Goal: Navigation & Orientation: Find specific page/section

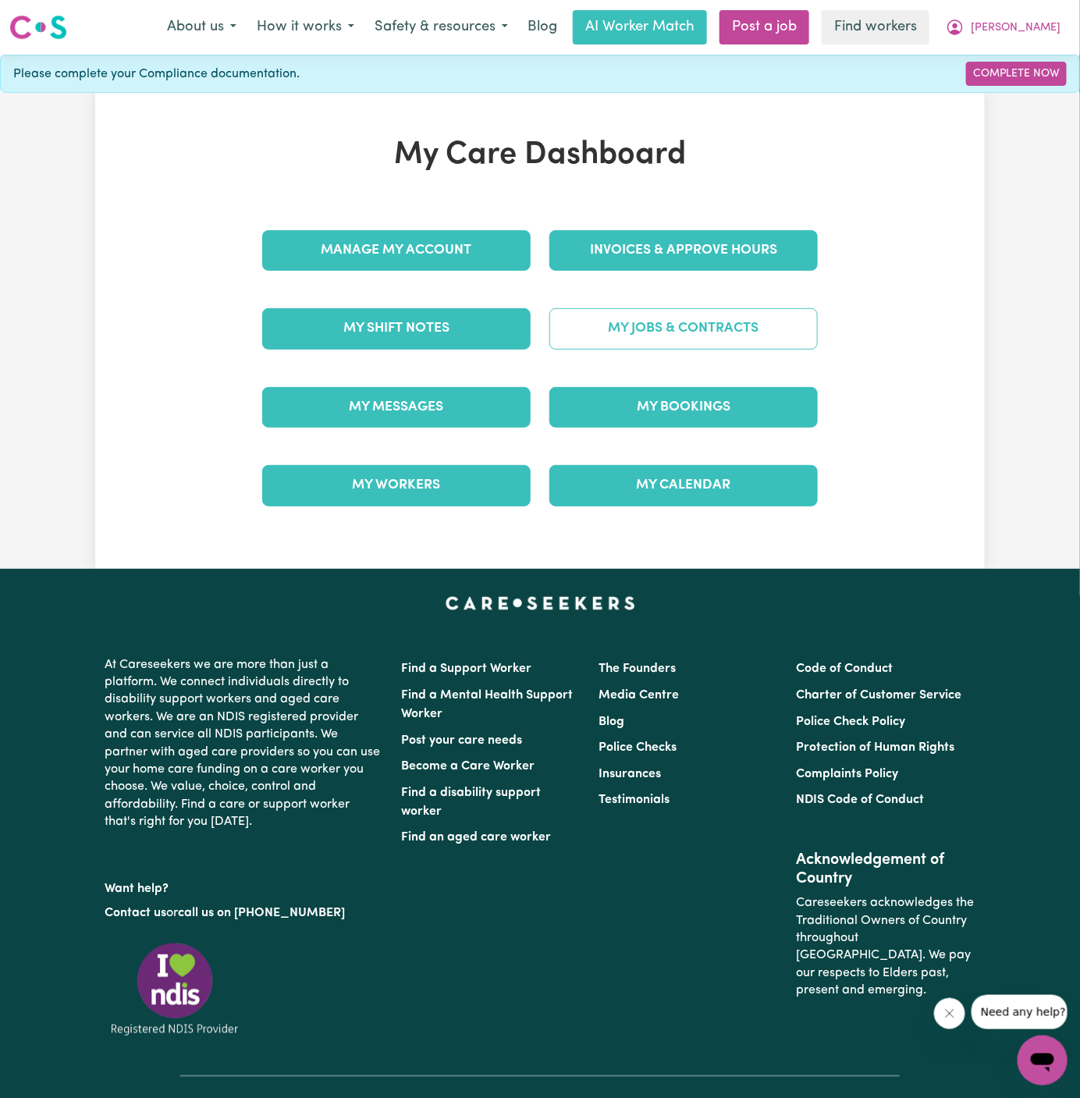
click at [763, 324] on link "My Jobs & Contracts" at bounding box center [684, 328] width 269 height 41
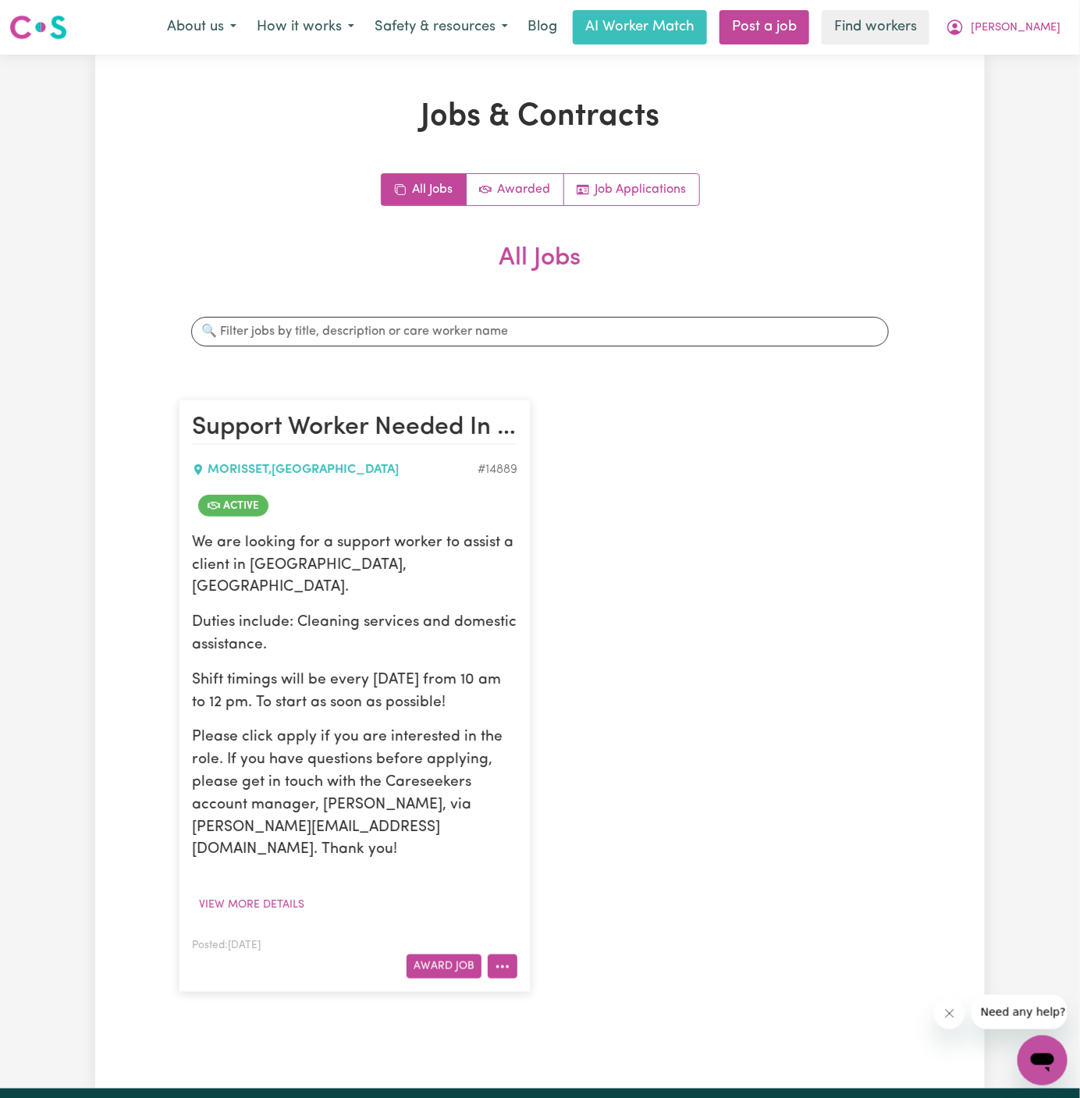
click at [500, 959] on icon "More options" at bounding box center [503, 967] width 16 height 16
click at [564, 822] on link "Hide Job" at bounding box center [564, 837] width 151 height 31
click at [1050, 25] on span "[PERSON_NAME]" at bounding box center [1016, 28] width 90 height 17
click at [1044, 54] on link "My Dashboard" at bounding box center [1008, 61] width 123 height 30
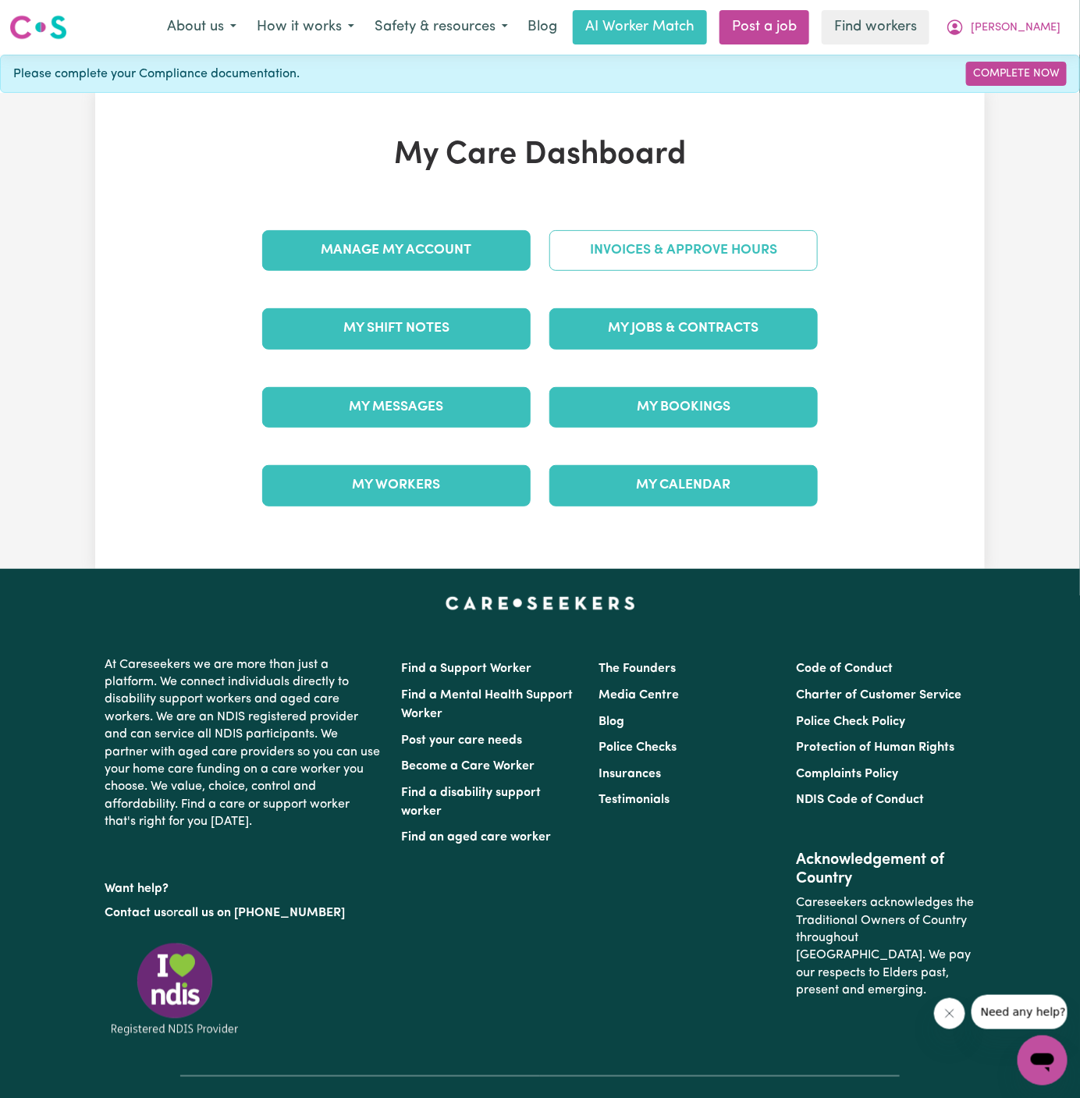
click at [712, 249] on link "Invoices & Approve Hours" at bounding box center [684, 250] width 269 height 41
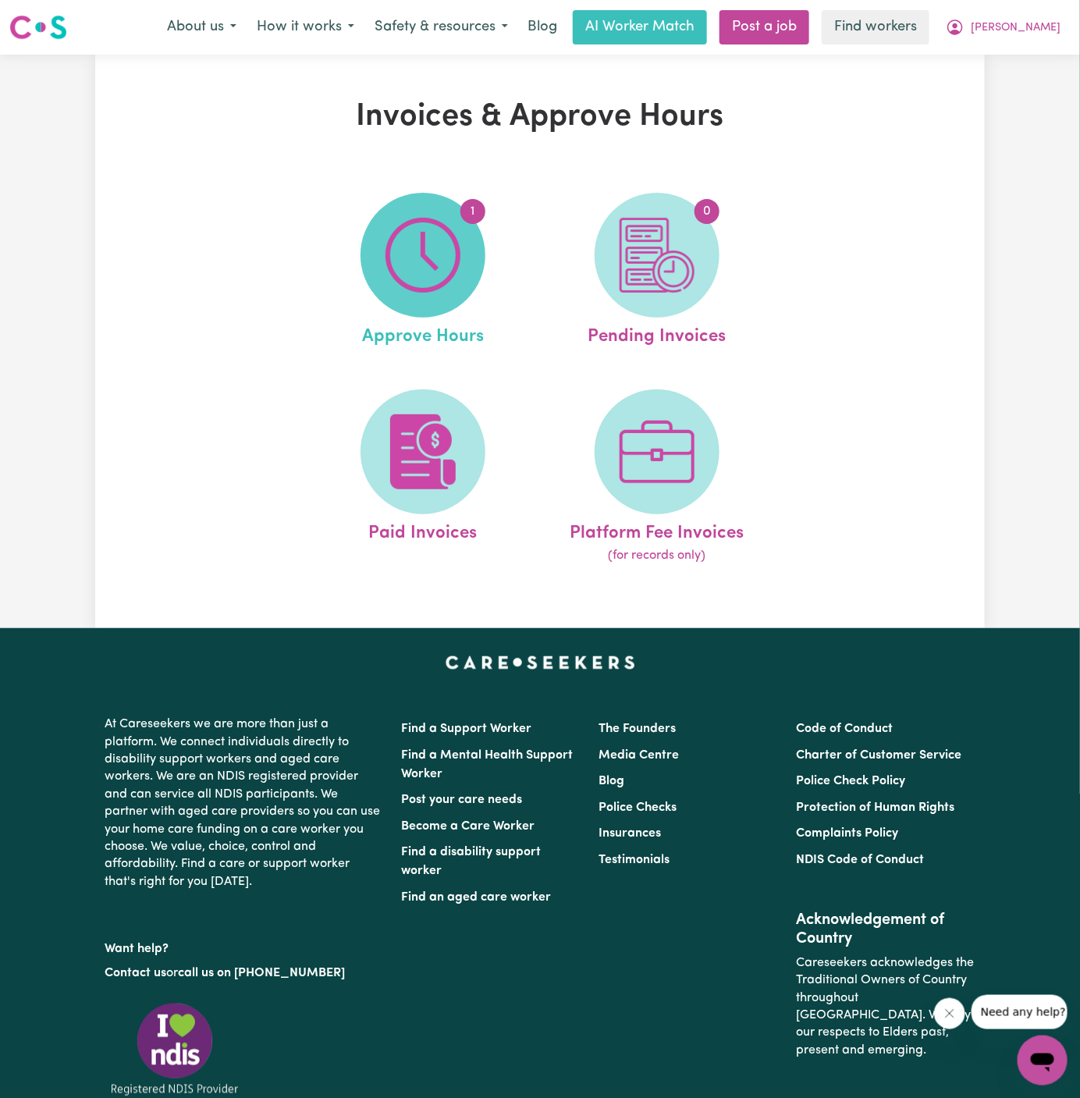
click at [450, 257] on img at bounding box center [423, 255] width 75 height 75
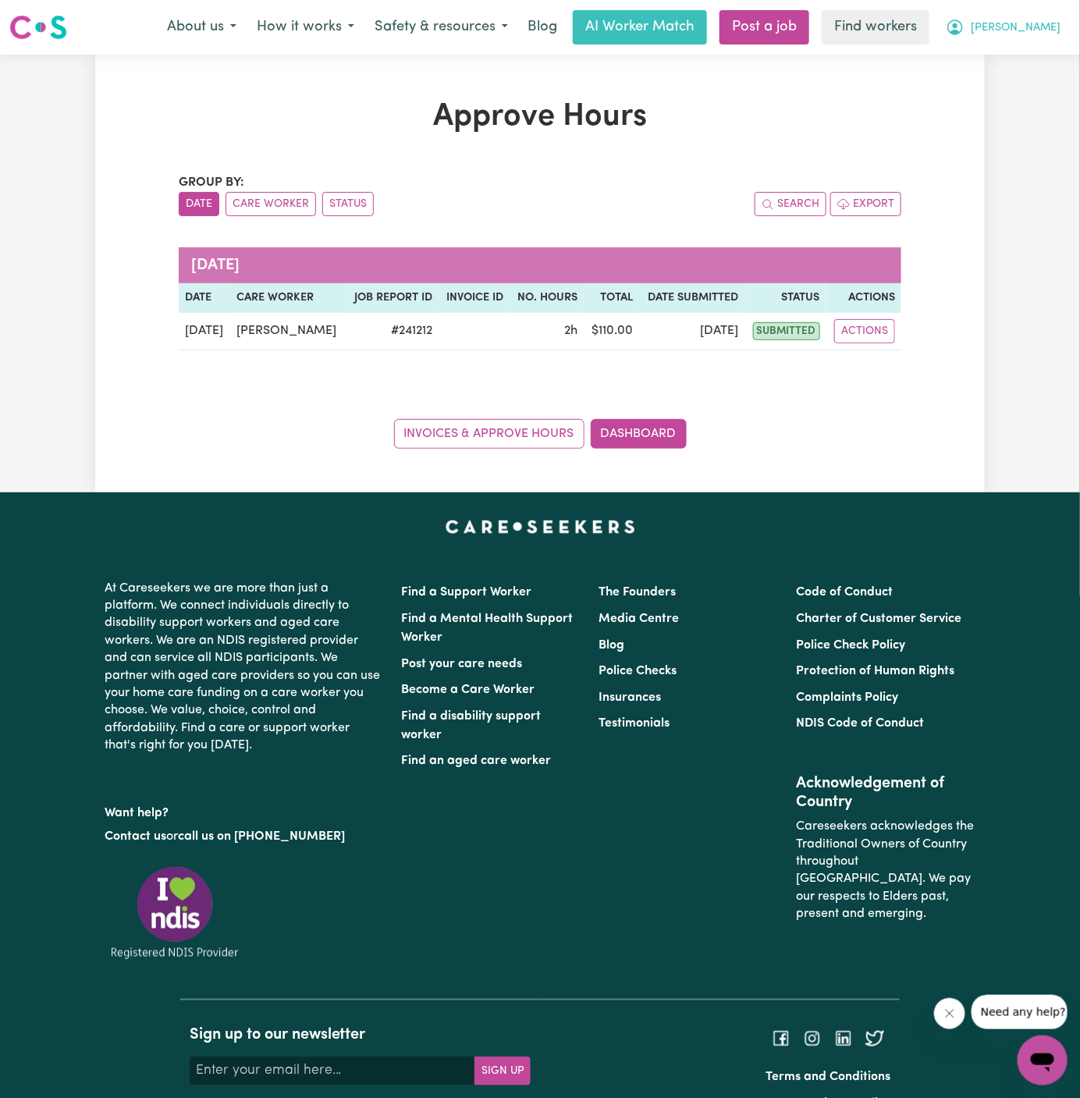
click at [1047, 27] on span "[PERSON_NAME]" at bounding box center [1016, 28] width 90 height 17
click at [1016, 62] on link "My Dashboard" at bounding box center [1008, 61] width 123 height 30
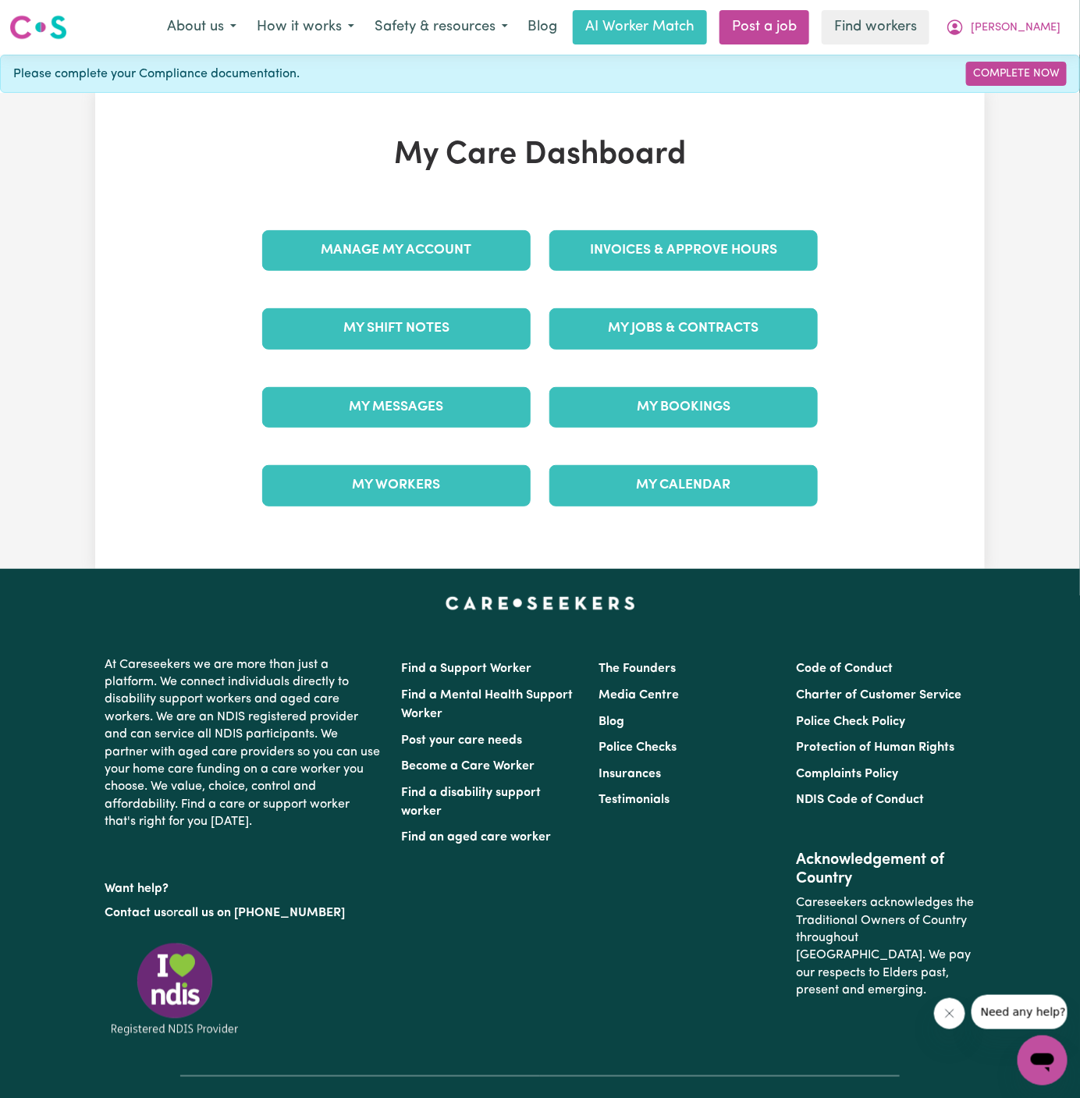
click at [1037, 51] on nav "Menu About us How it works Safety & resources Blog AI Worker Match Post a job F…" at bounding box center [540, 27] width 1080 height 55
click at [1045, 27] on span "[PERSON_NAME]" at bounding box center [1016, 28] width 90 height 17
click at [1026, 97] on link "Logout" at bounding box center [1008, 90] width 123 height 30
